Goal: Task Accomplishment & Management: Manage account settings

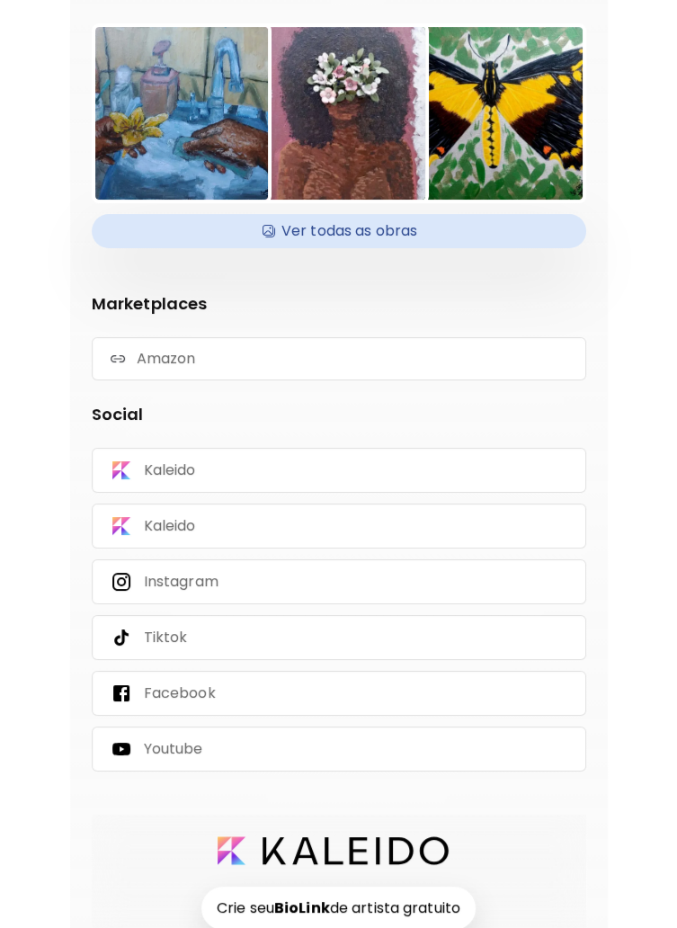
scroll to position [318, 0]
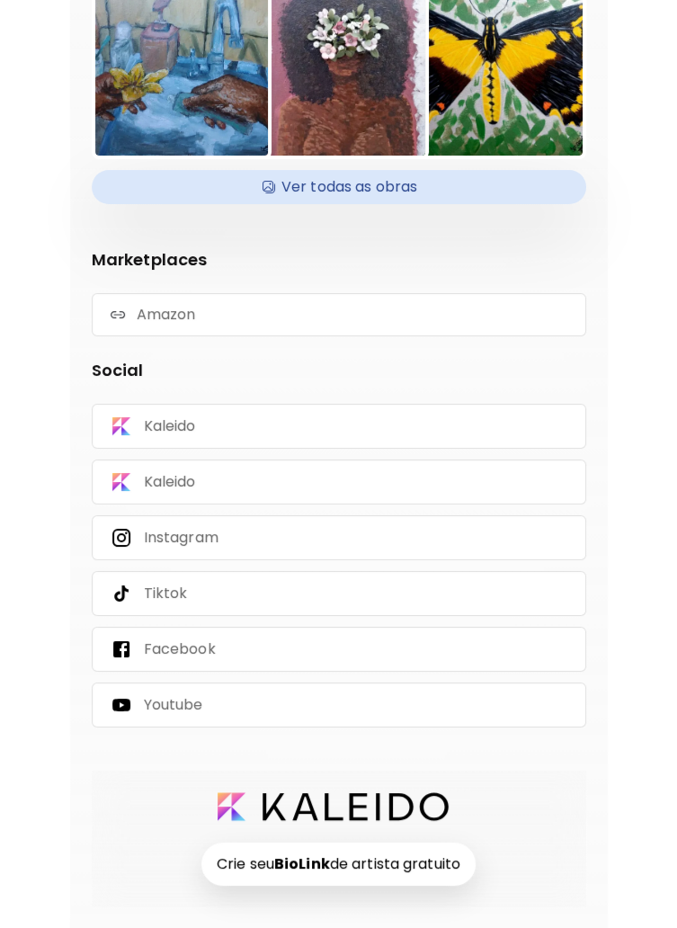
click at [192, 485] on p "Kaleido" at bounding box center [170, 482] width 52 height 20
click at [266, 419] on div "Kaleido" at bounding box center [339, 426] width 494 height 45
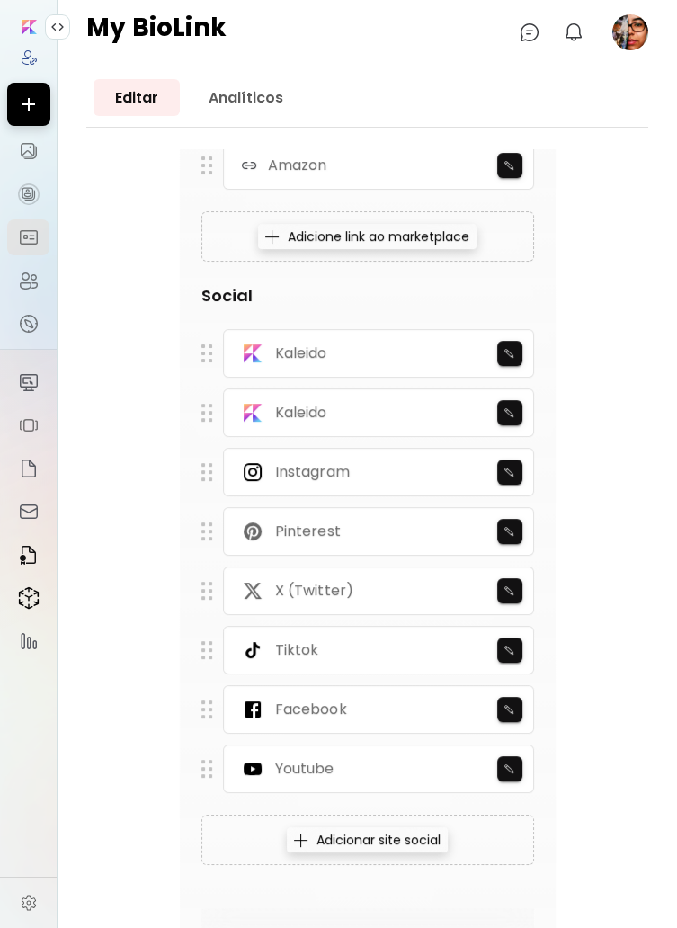
scroll to position [1018, 0]
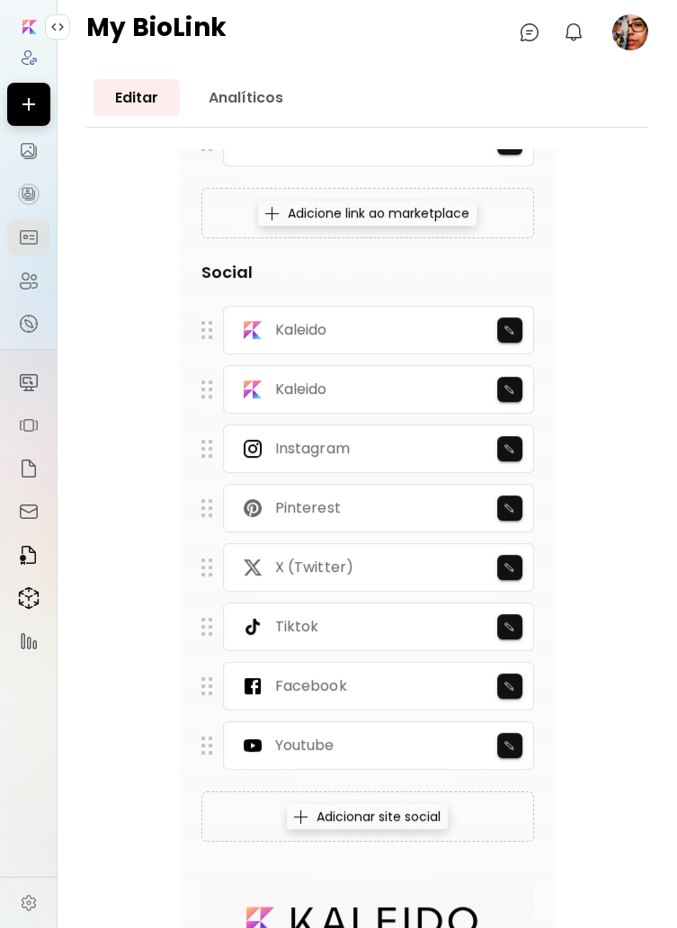
click at [507, 682] on img "button" at bounding box center [509, 685] width 12 height 11
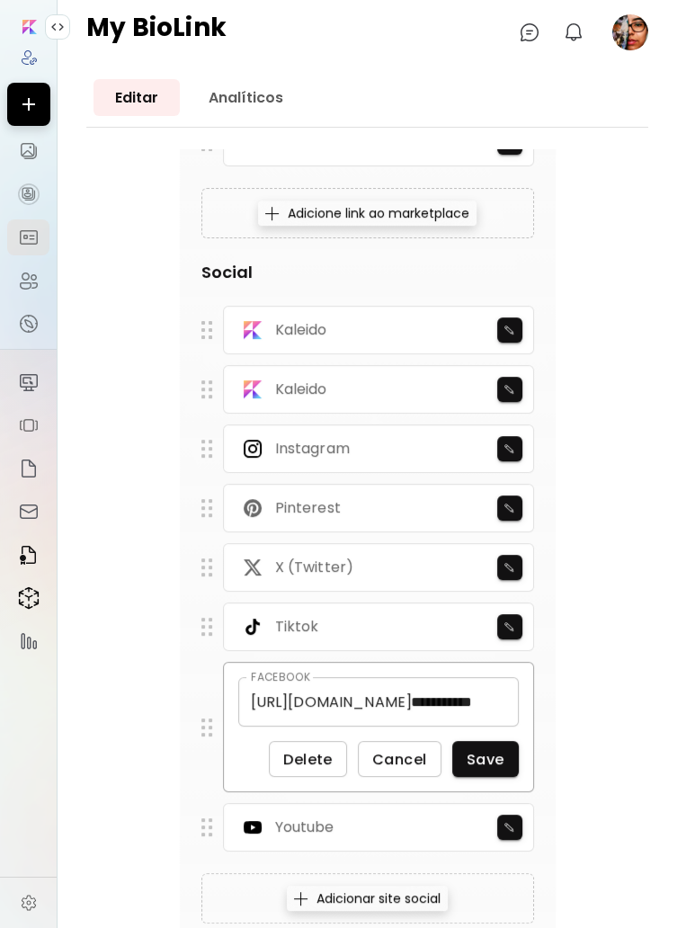
click at [315, 752] on span "Delete" at bounding box center [307, 759] width 49 height 19
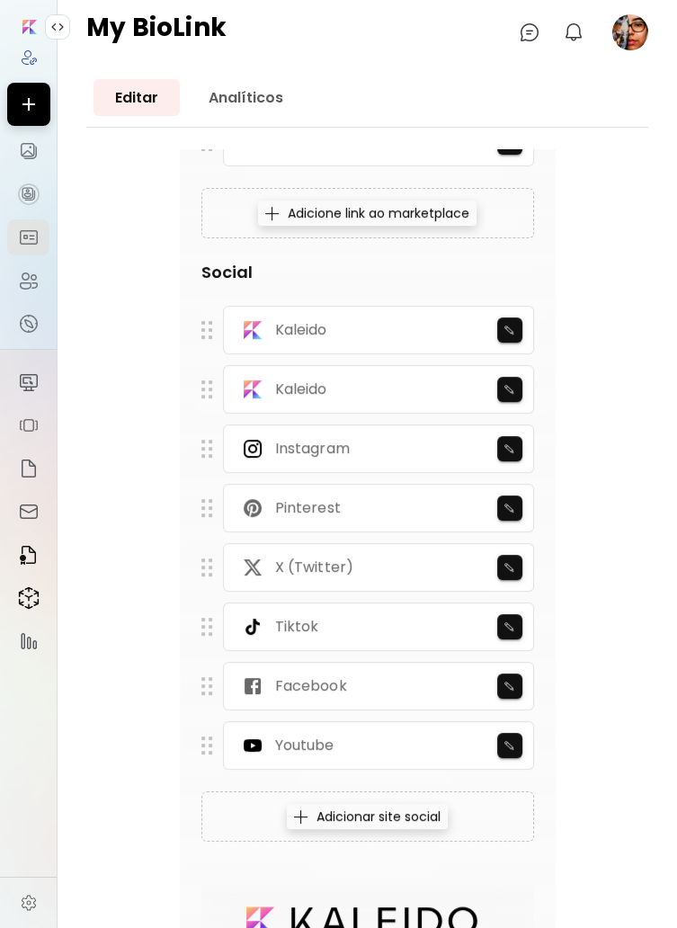
click at [505, 574] on button "button" at bounding box center [509, 567] width 25 height 25
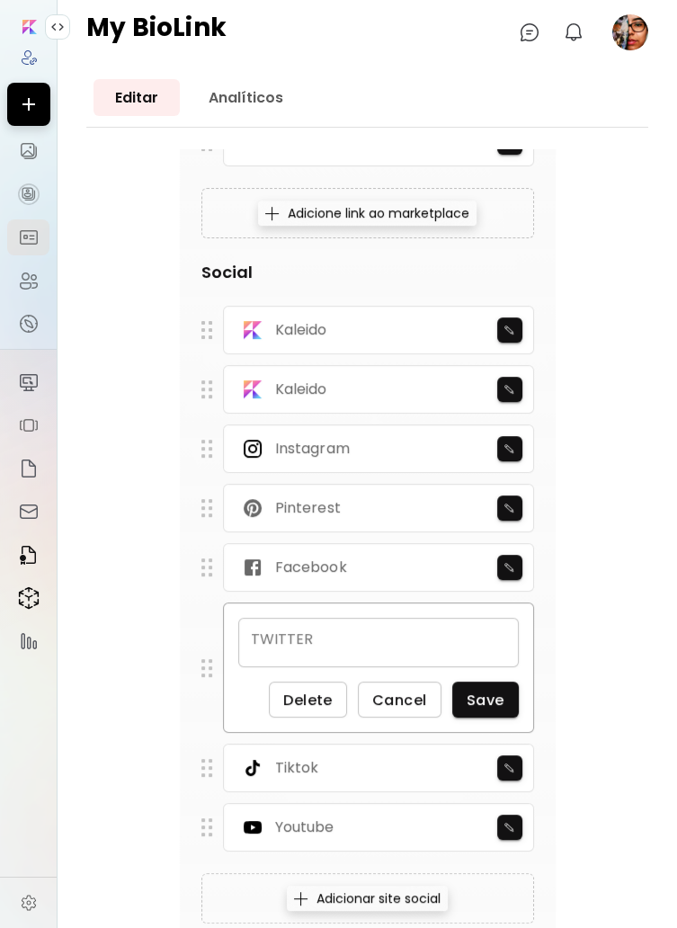
click at [324, 633] on div "TWITTER" at bounding box center [378, 642] width 280 height 49
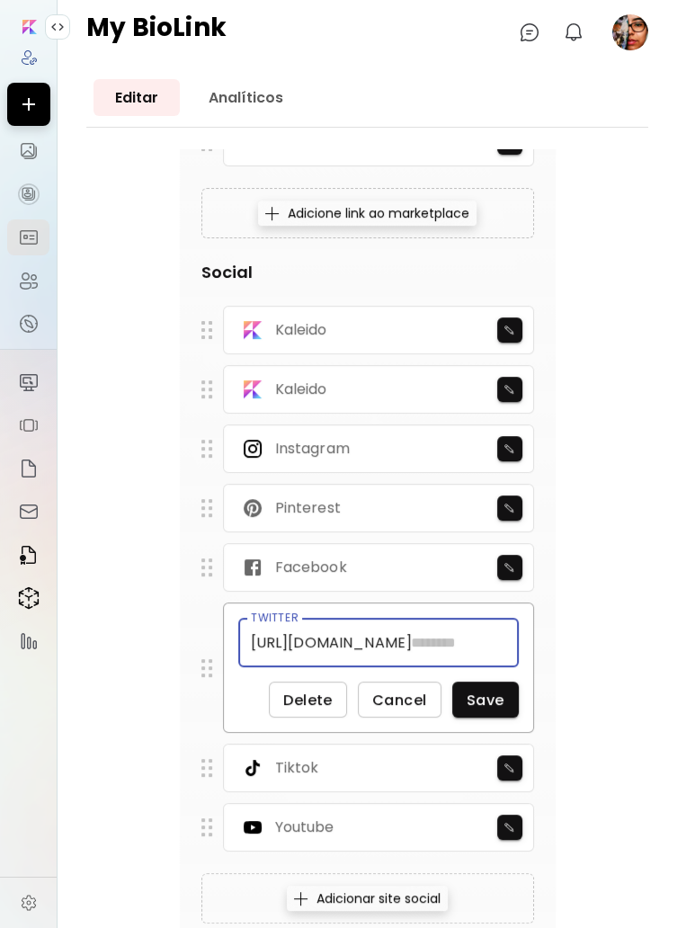
scroll to position [20, 0]
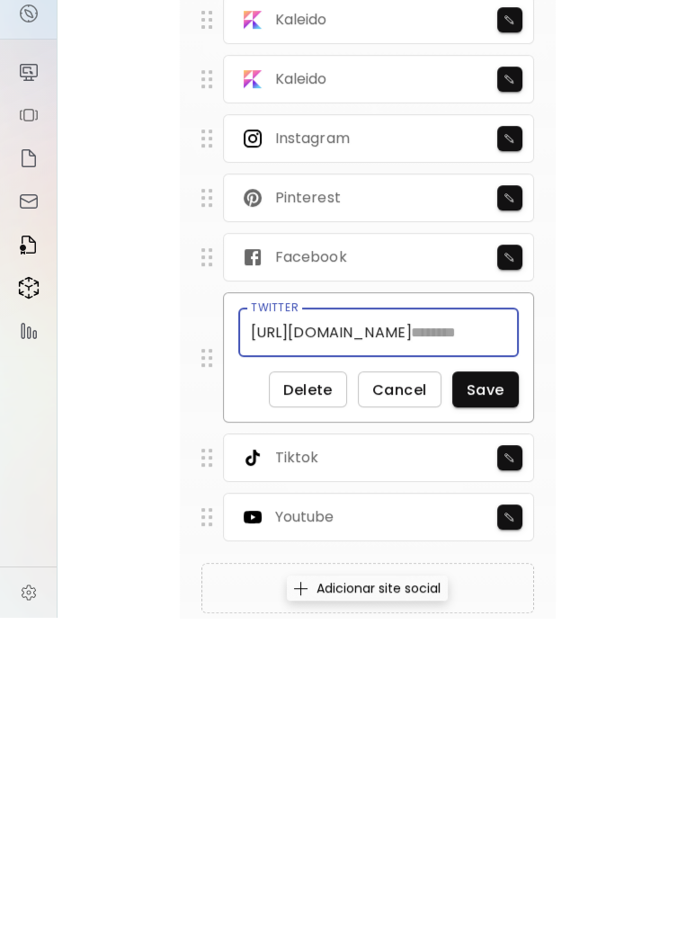
click at [313, 690] on span "Delete" at bounding box center [307, 699] width 49 height 19
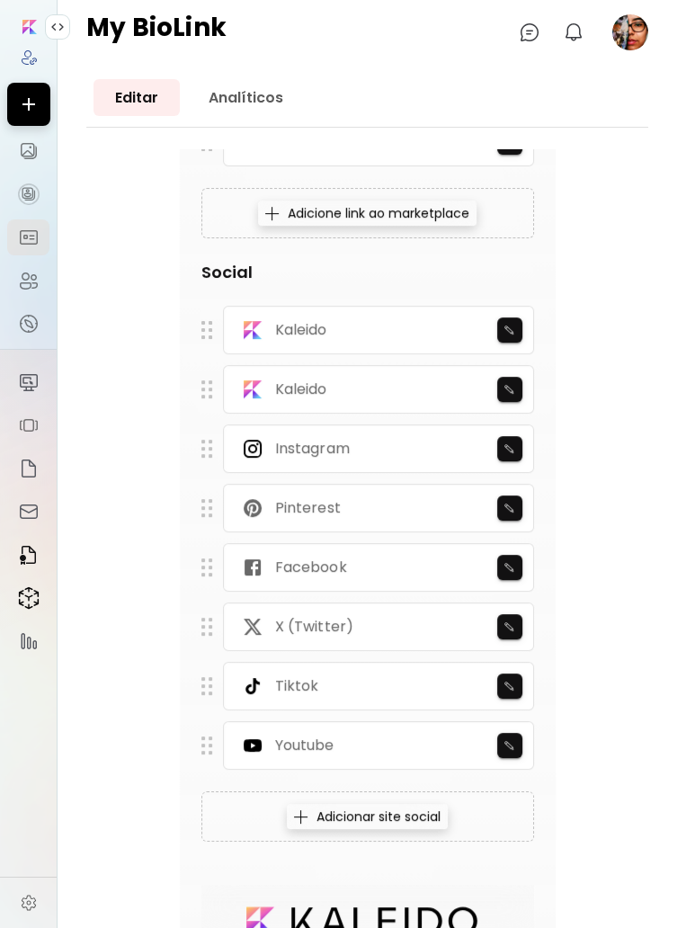
click at [505, 502] on img "button" at bounding box center [509, 507] width 12 height 11
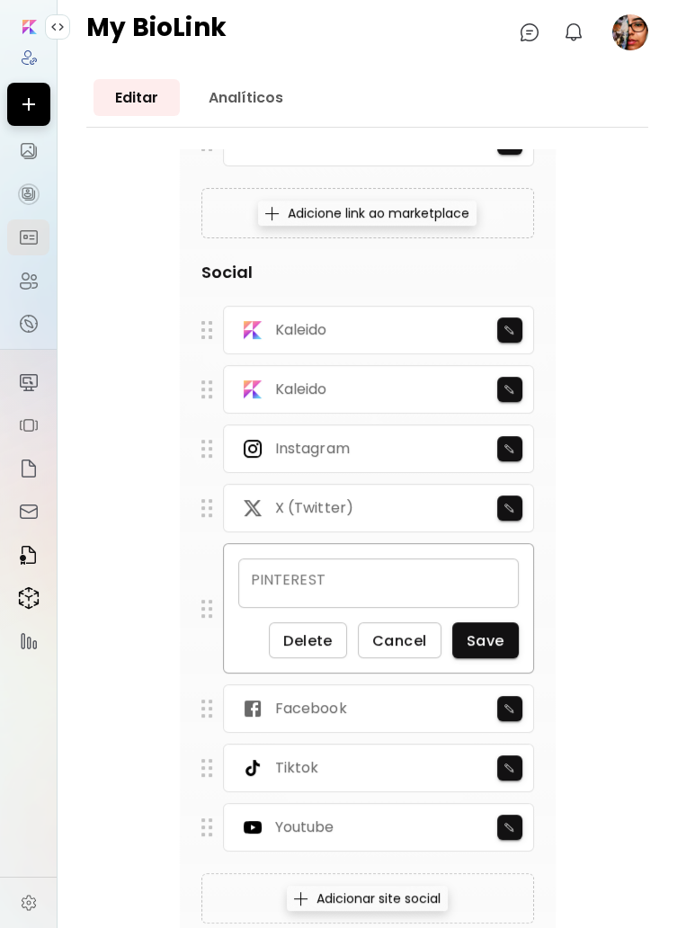
click at [317, 631] on span "Delete" at bounding box center [307, 640] width 49 height 19
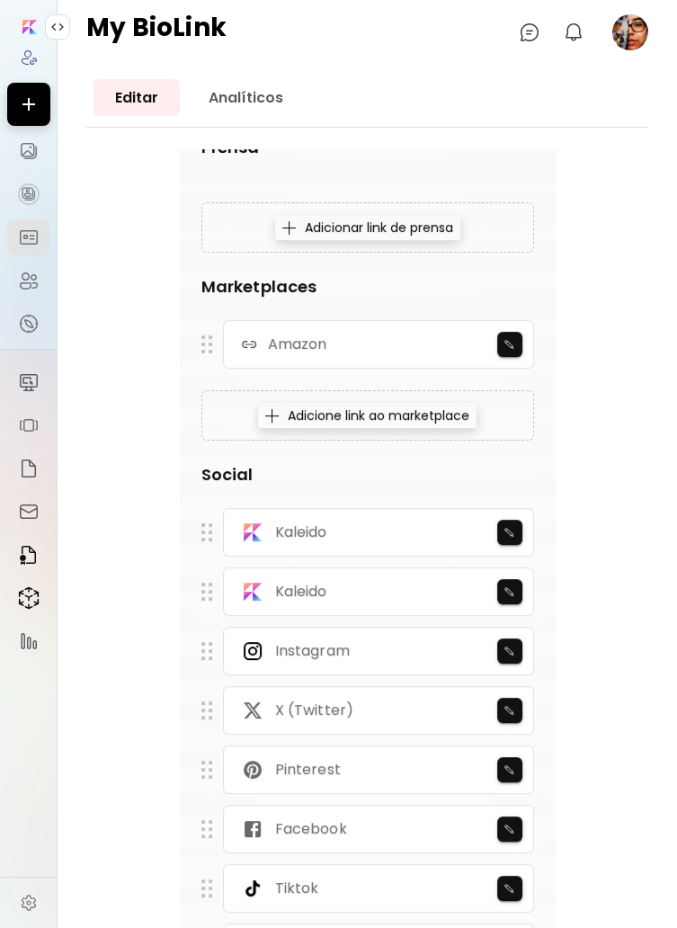
scroll to position [813, 0]
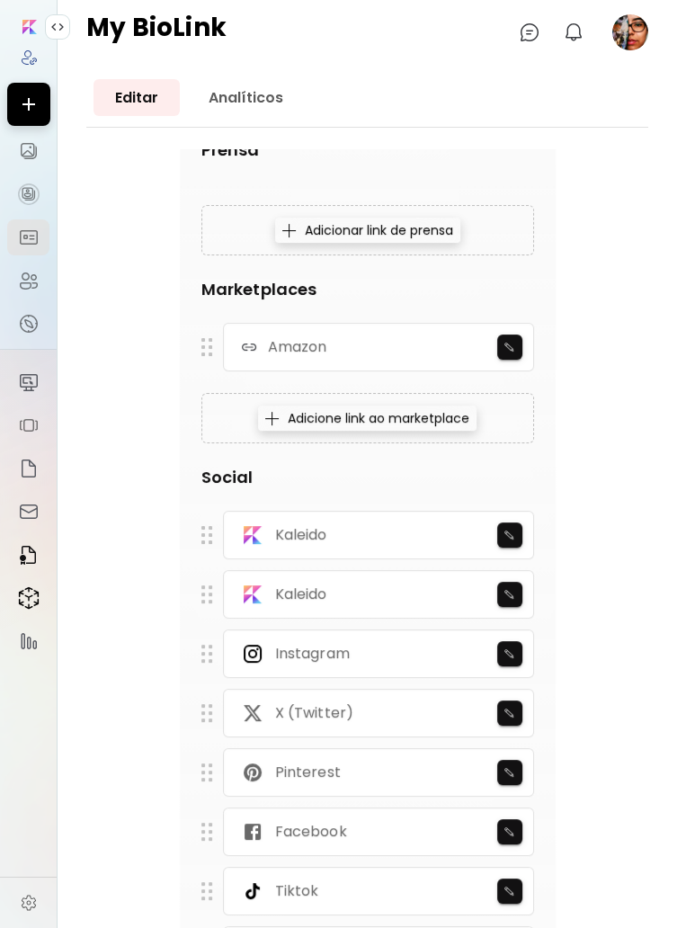
click at [511, 589] on img "button" at bounding box center [509, 594] width 12 height 11
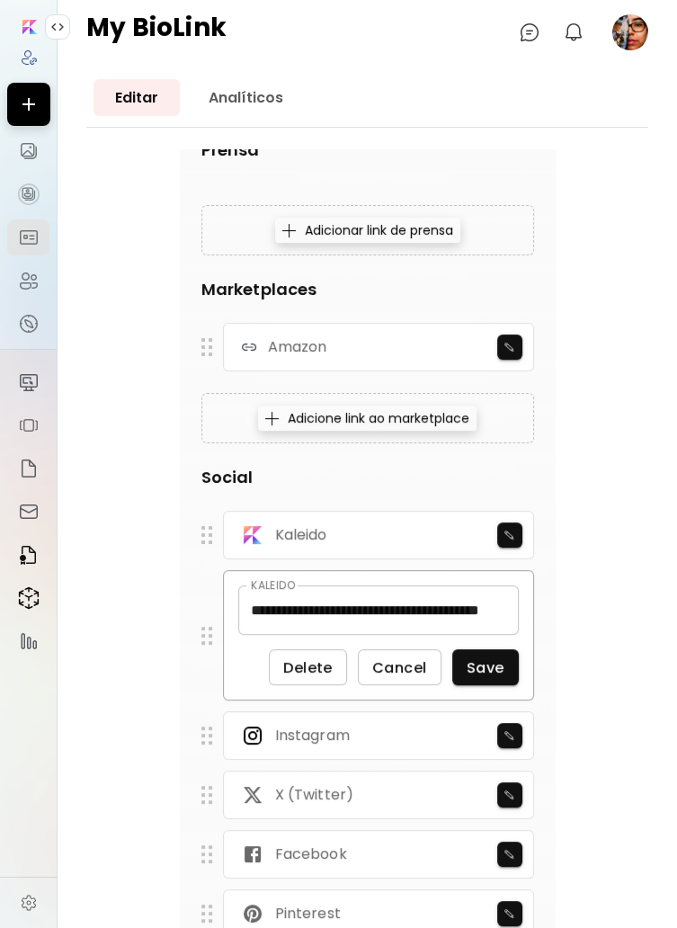
click at [318, 658] on span "Delete" at bounding box center [307, 667] width 49 height 19
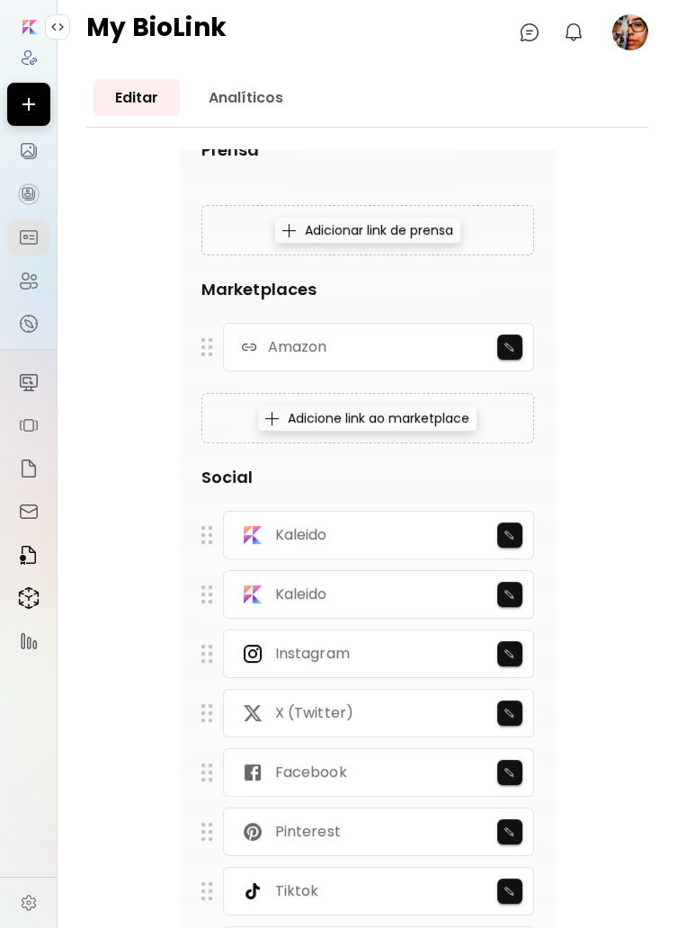
click at [511, 589] on img "button" at bounding box center [509, 594] width 12 height 11
click at [599, 539] on div "Ingrid Moraes São Paulo, Brasil Adquira minhas obras Editar Editar Editar Perso…" at bounding box center [367, 262] width 562 height 1853
click at [510, 529] on img "button" at bounding box center [509, 534] width 12 height 11
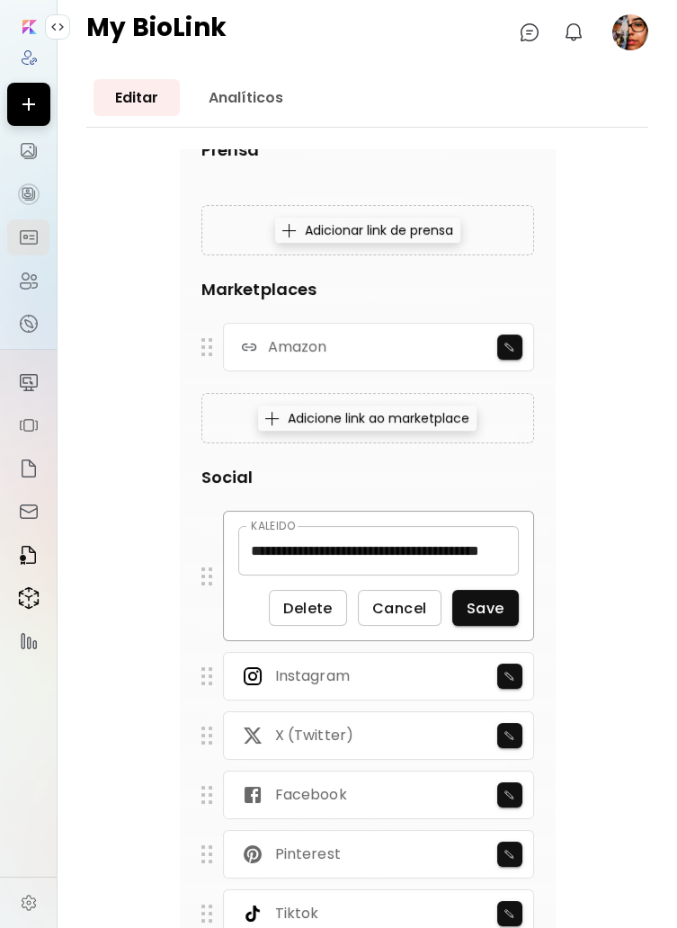
click at [606, 498] on div "**********" at bounding box center [367, 303] width 562 height 1935
click at [500, 599] on span "Save" at bounding box center [486, 608] width 38 height 19
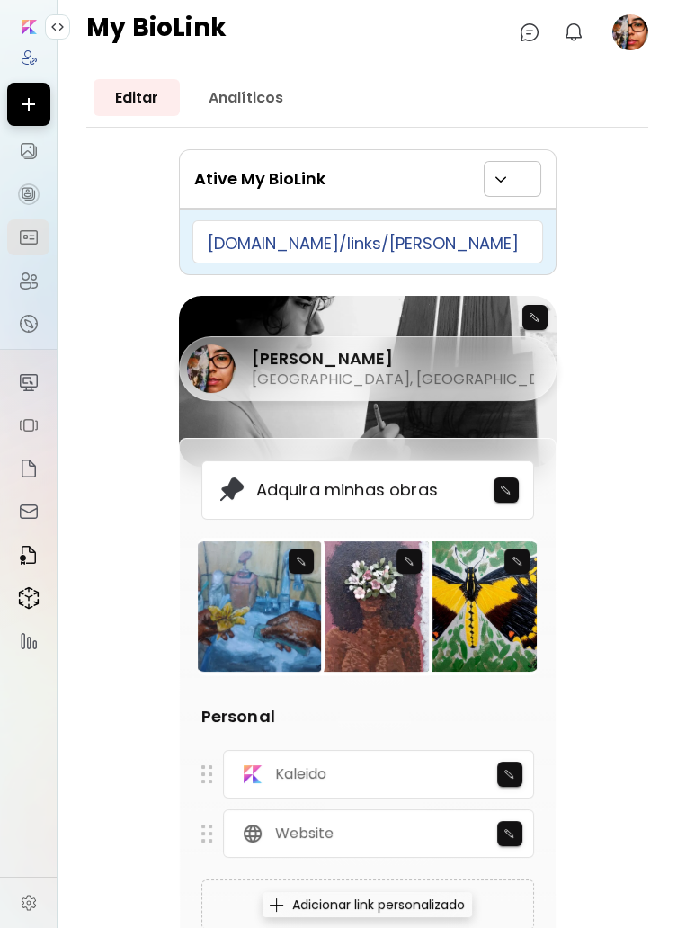
scroll to position [0, 0]
